Goal: Understand process/instructions

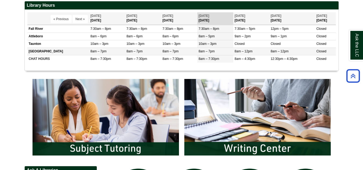
scroll to position [216, 0]
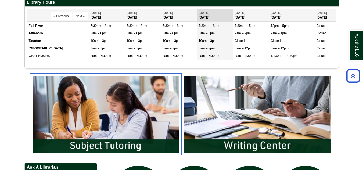
click at [102, 113] on img "slideshow" at bounding box center [106, 114] width 152 height 82
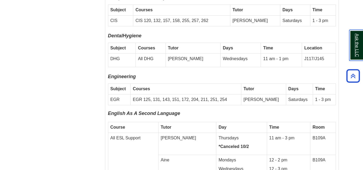
scroll to position [1763, 0]
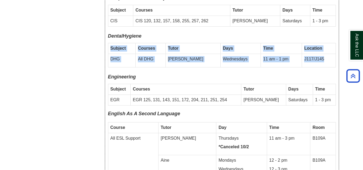
drag, startPoint x: 320, startPoint y: 38, endPoint x: 106, endPoint y: 28, distance: 213.4
copy div "Subject Courses Tutor Days Time Location DHG All DHG [PERSON_NAME] Wednesdays 1…"
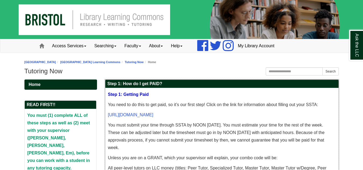
click at [154, 102] on p "You need to do this to get paid, so it’s our first step! Click on the link for …" at bounding box center [222, 105] width 228 height 8
click at [128, 84] on h2 "Step 1: How do I get PAID?" at bounding box center [221, 84] width 233 height 8
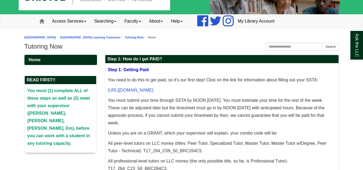
scroll to position [51, 0]
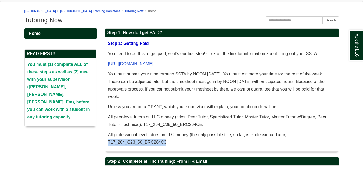
drag, startPoint x: 166, startPoint y: 143, endPoint x: 108, endPoint y: 143, distance: 57.5
click at [108, 143] on p "All professional-level tutors on LLC money (the only possible title, so far, is…" at bounding box center [222, 138] width 228 height 15
copy p "T17_264_C23_50_BRC264C3"
